Goal: Information Seeking & Learning: Learn about a topic

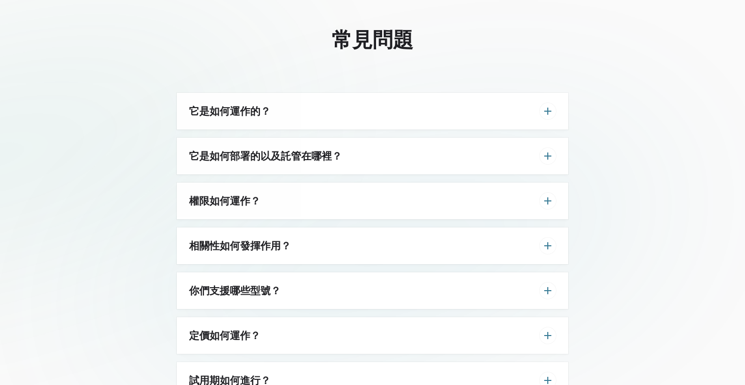
scroll to position [3037, 0]
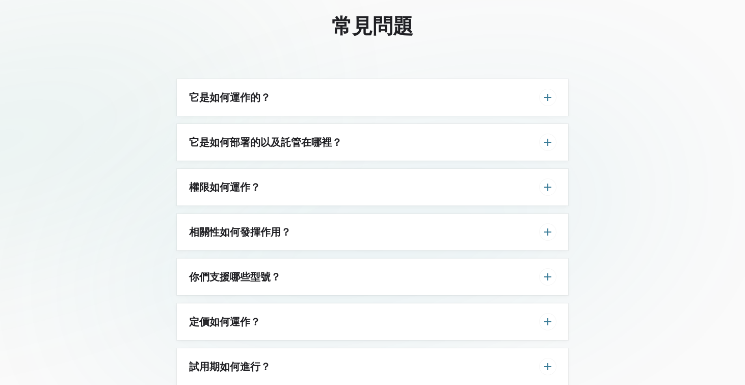
click at [480, 105] on div "它是如何運作的？" at bounding box center [372, 97] width 391 height 37
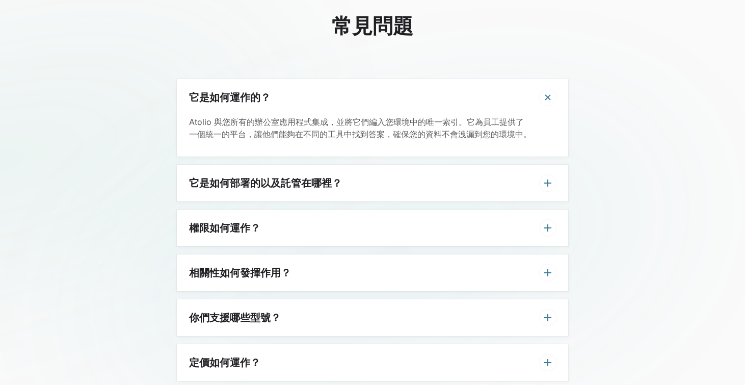
click at [435, 177] on div "它是如何部署的以及託管在哪裡？" at bounding box center [372, 183] width 391 height 37
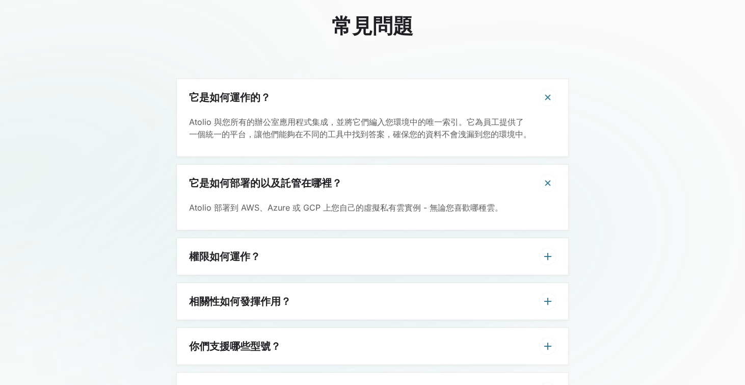
click at [297, 253] on div "權限如何運作？" at bounding box center [372, 256] width 391 height 37
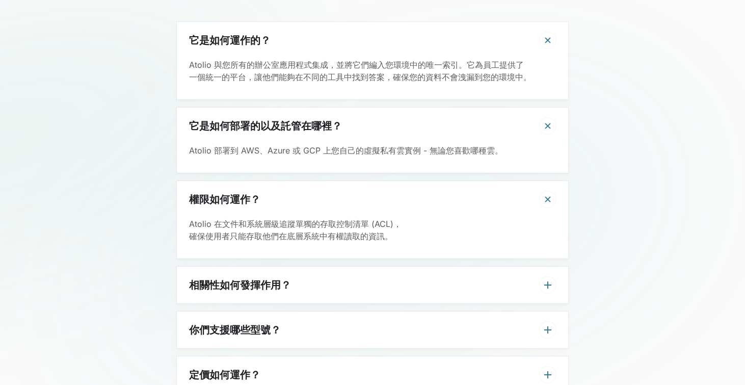
scroll to position [3105, 0]
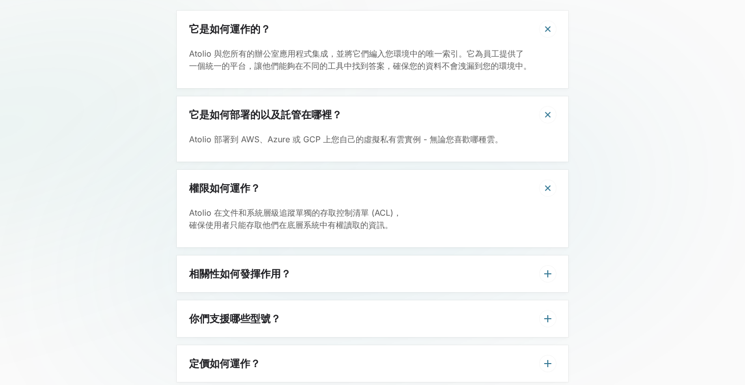
click at [293, 273] on div "相關性如何發揮作用？" at bounding box center [372, 273] width 391 height 37
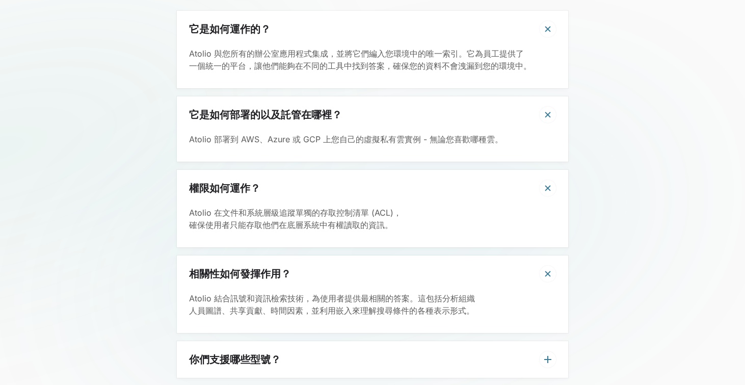
scroll to position [3174, 0]
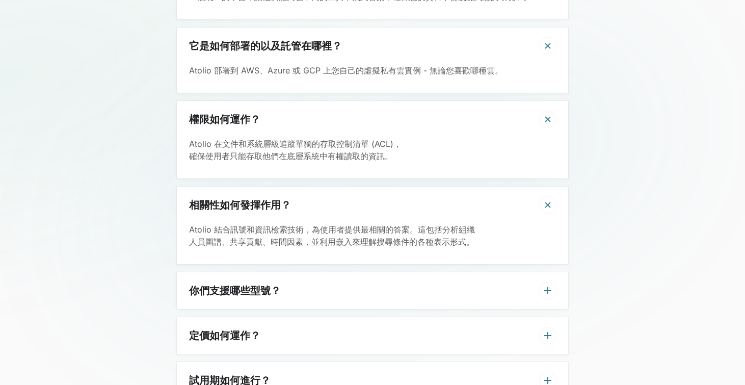
click at [293, 284] on div "你們支援哪些型號？" at bounding box center [372, 290] width 391 height 37
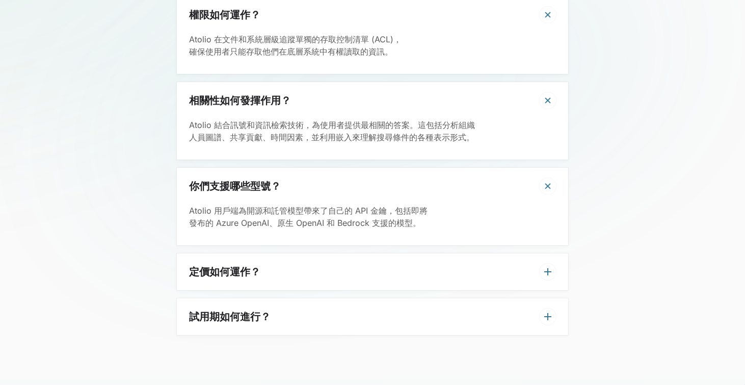
scroll to position [3279, 0]
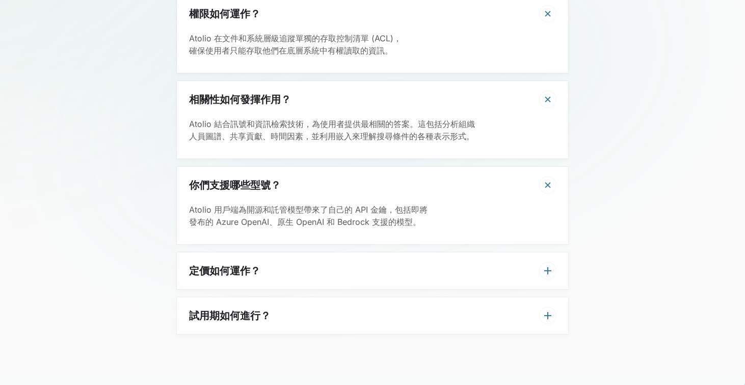
click at [299, 266] on div "定價如何運作？" at bounding box center [372, 270] width 391 height 37
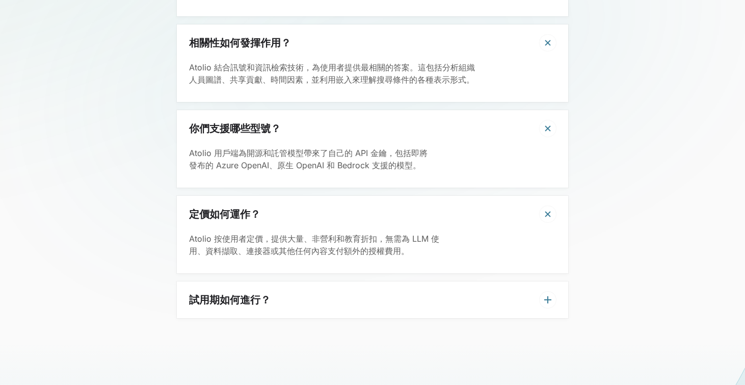
scroll to position [3353, 0]
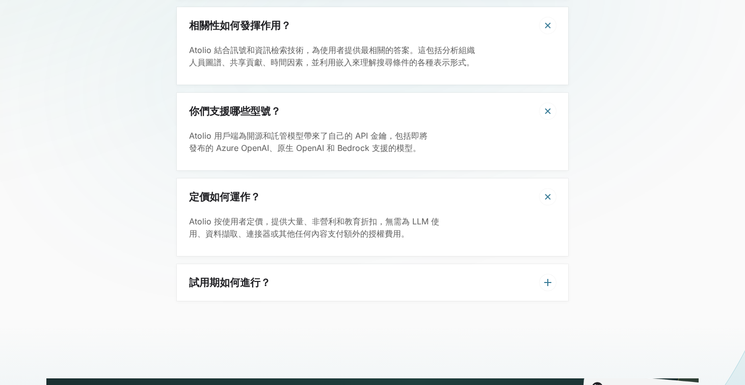
click at [290, 286] on div "試用期如何進行？" at bounding box center [372, 282] width 391 height 37
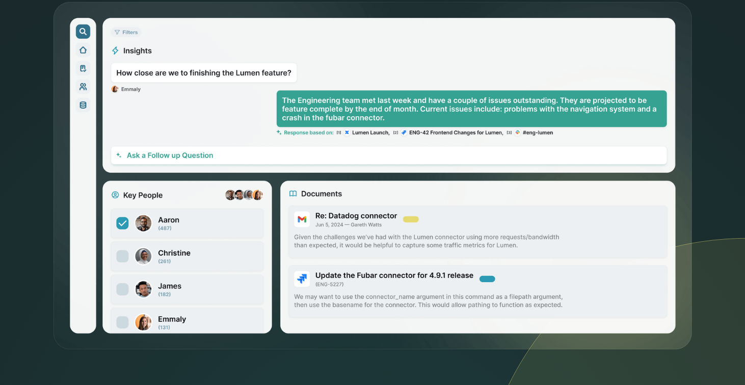
scroll to position [0, 0]
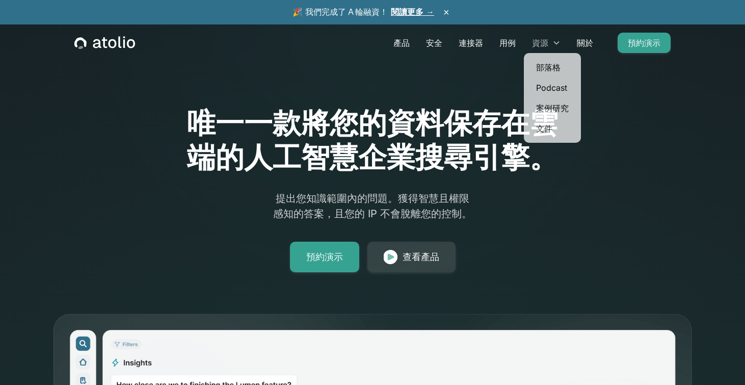
click at [548, 42] on font "資源" at bounding box center [540, 43] width 16 height 10
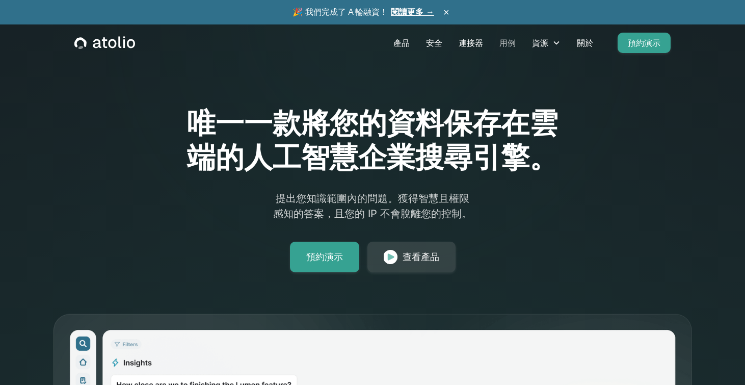
click at [512, 44] on font "用例" at bounding box center [507, 43] width 16 height 10
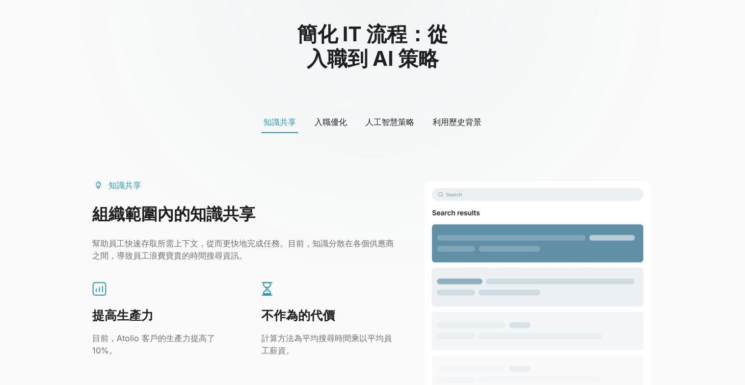
scroll to position [453, 0]
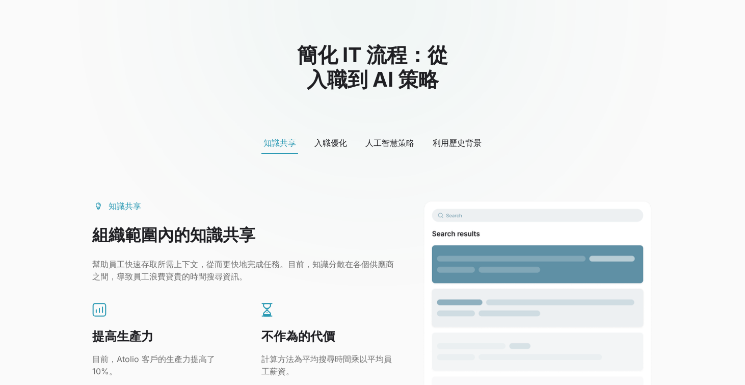
click at [336, 146] on font "入職優化" at bounding box center [330, 143] width 33 height 10
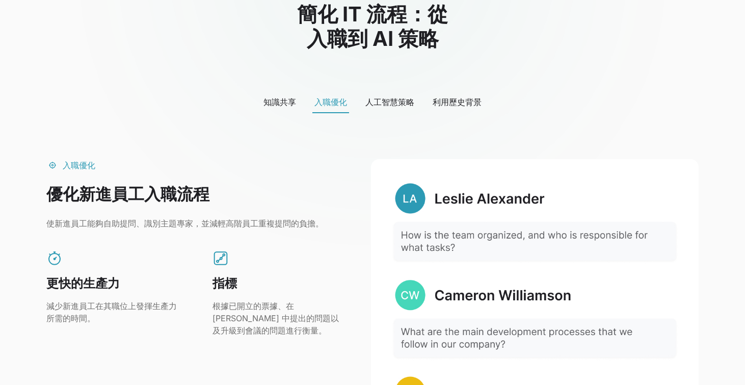
scroll to position [508, 0]
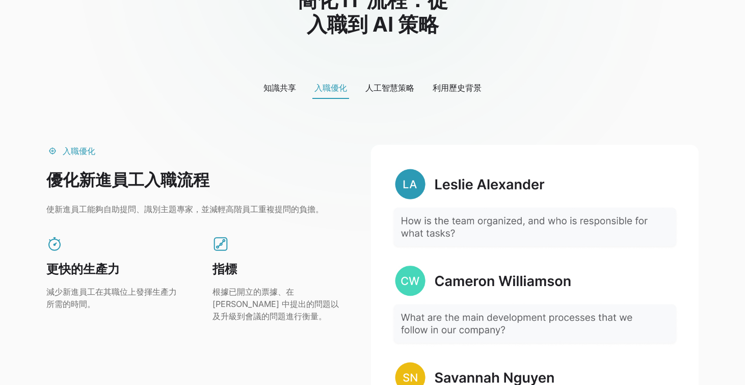
click at [404, 92] on font "人工智慧策略" at bounding box center [389, 88] width 49 height 10
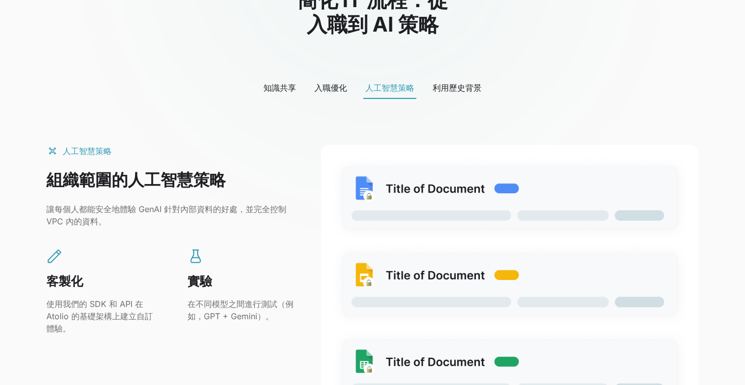
click at [345, 92] on font "入職優化" at bounding box center [330, 88] width 33 height 10
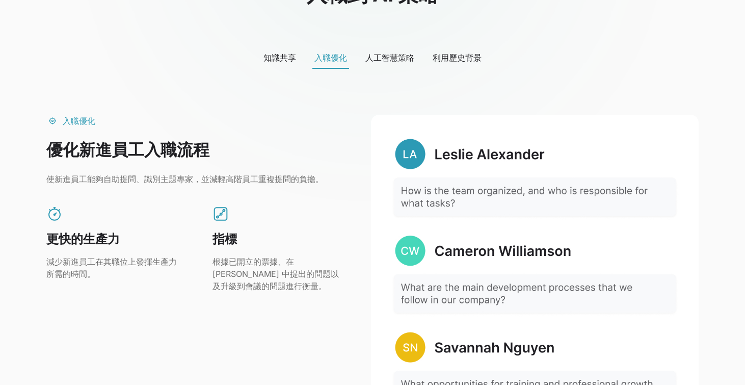
scroll to position [546, 0]
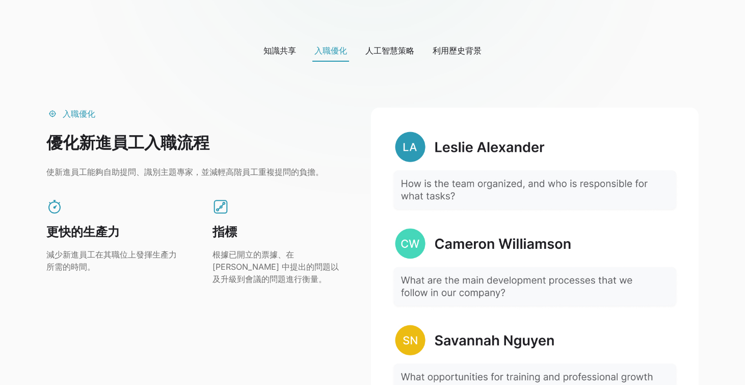
click at [398, 53] on font "人工智慧策略" at bounding box center [389, 50] width 49 height 10
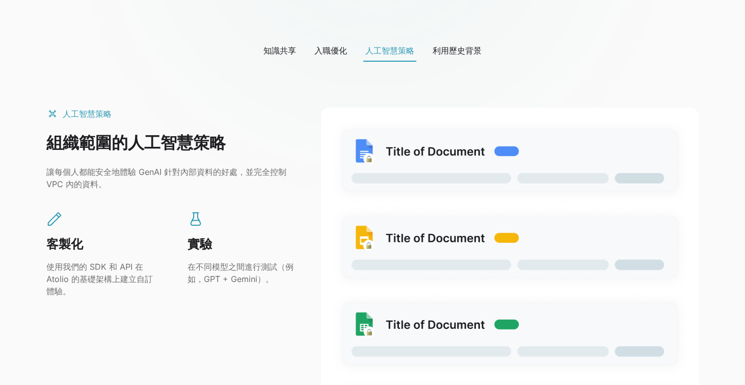
click at [469, 56] on div "利用歷史背景" at bounding box center [457, 50] width 49 height 12
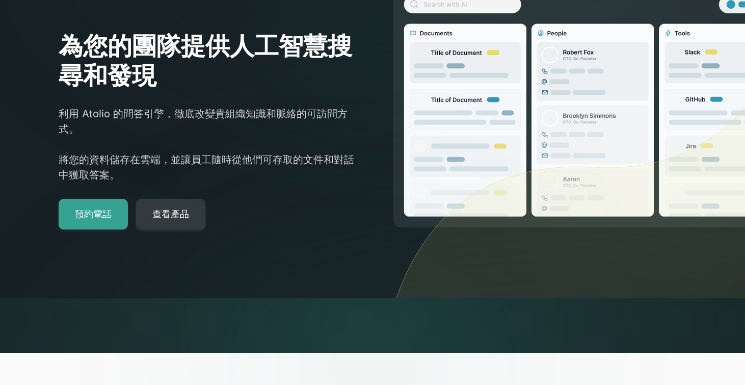
scroll to position [0, 0]
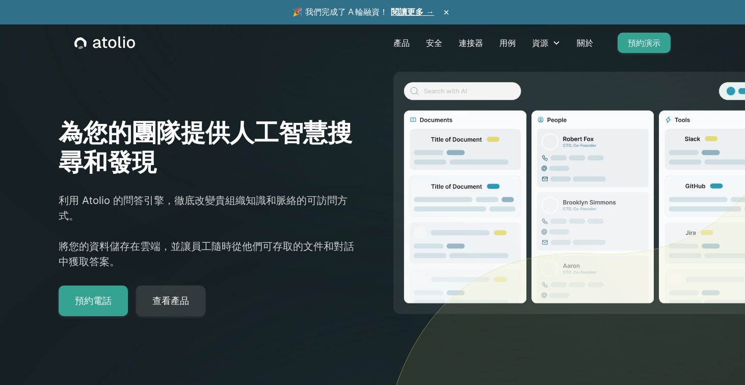
drag, startPoint x: 137, startPoint y: 46, endPoint x: 100, endPoint y: 46, distance: 36.7
click at [100, 46] on div "產品 安全 連接器 用例 資源 部落格 Podcast 案例研究 文件 關於 預約演示" at bounding box center [372, 42] width 621 height 37
click at [99, 45] on icon "家" at bounding box center [97, 43] width 8 height 9
